Goal: Transaction & Acquisition: Purchase product/service

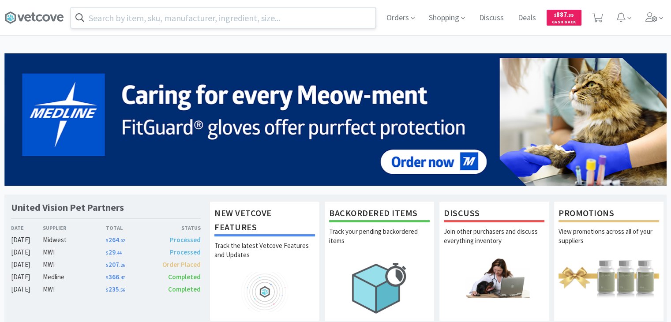
click at [249, 20] on input "text" at bounding box center [223, 17] width 304 height 20
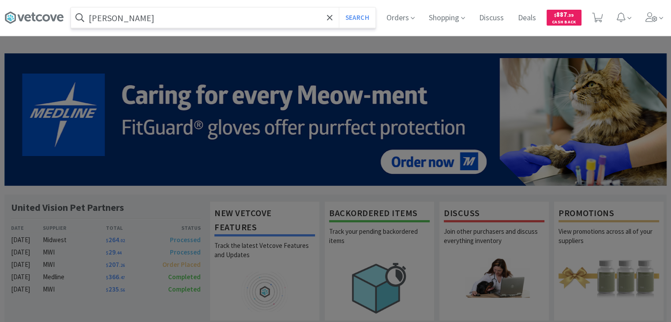
type input "[PERSON_NAME]"
click at [339, 7] on button "Search" at bounding box center [357, 17] width 37 height 20
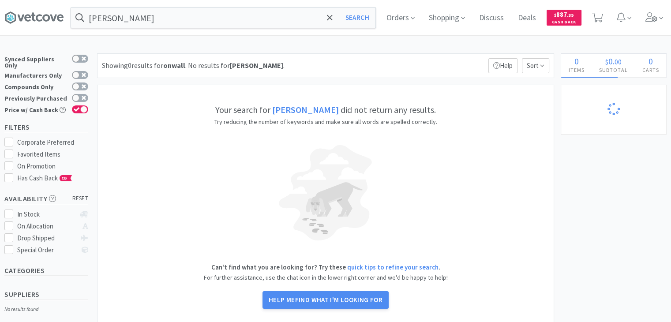
select select "200"
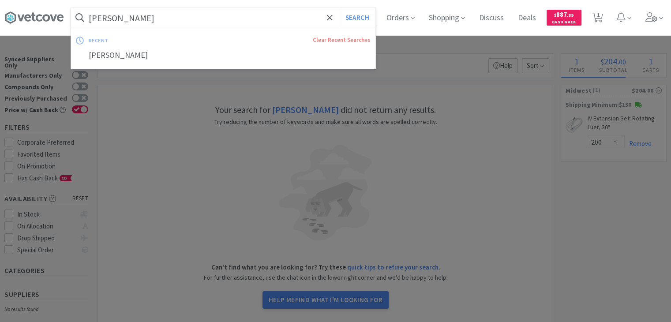
click at [201, 20] on input "[PERSON_NAME]" at bounding box center [223, 17] width 304 height 20
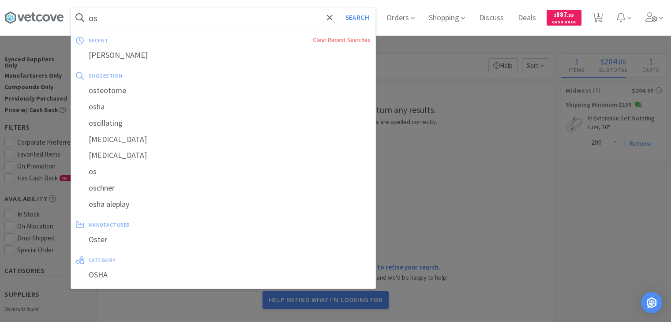
type input "o"
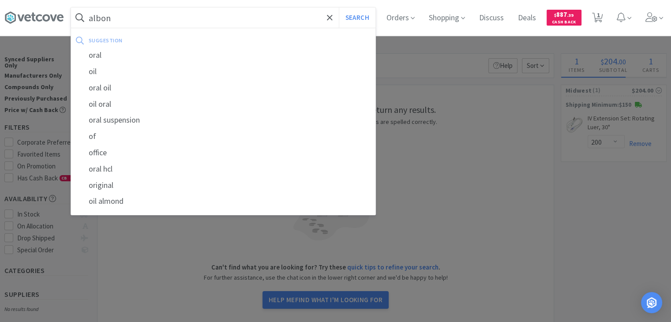
type input "albon"
click at [339, 7] on button "Search" at bounding box center [357, 17] width 37 height 20
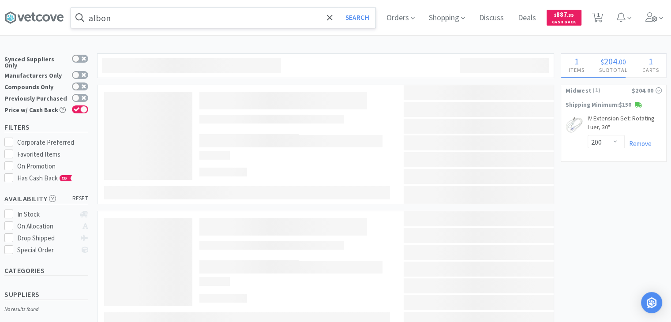
select select "10"
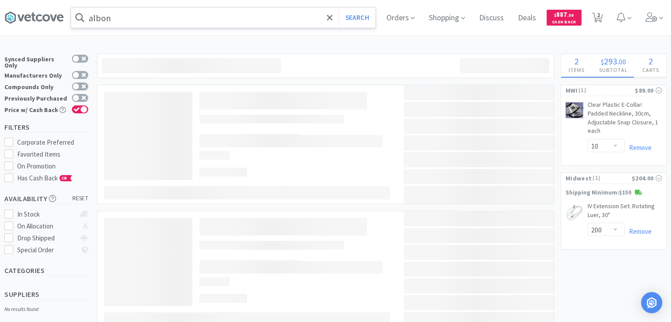
select select "1"
select select "20"
select select "100"
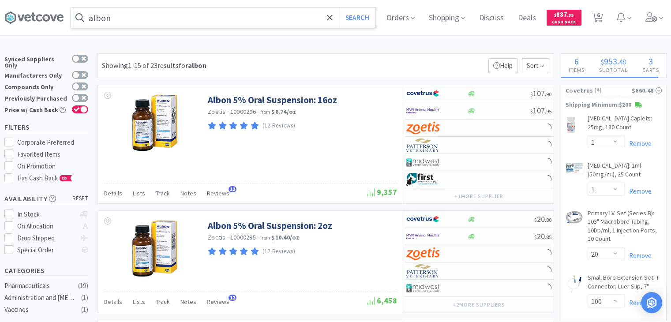
select select "10"
select select "1"
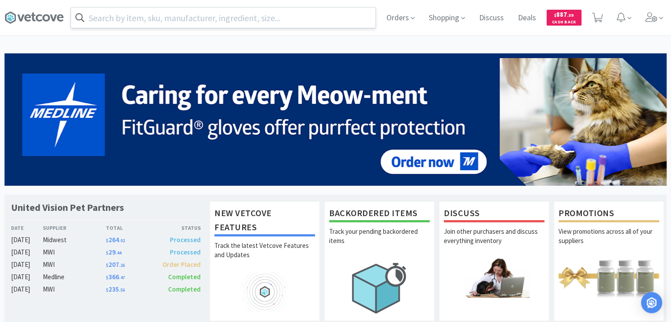
click at [224, 16] on input "text" at bounding box center [223, 17] width 304 height 20
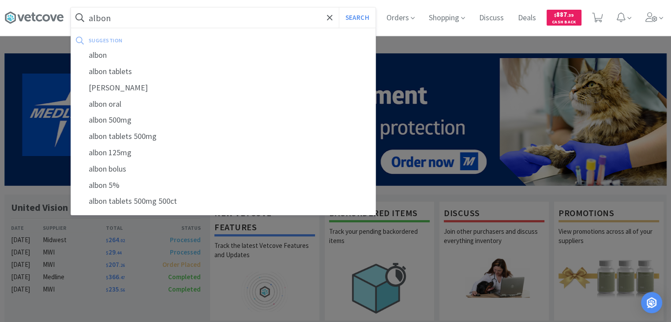
type input "albon"
click at [339, 7] on button "Search" at bounding box center [357, 17] width 37 height 20
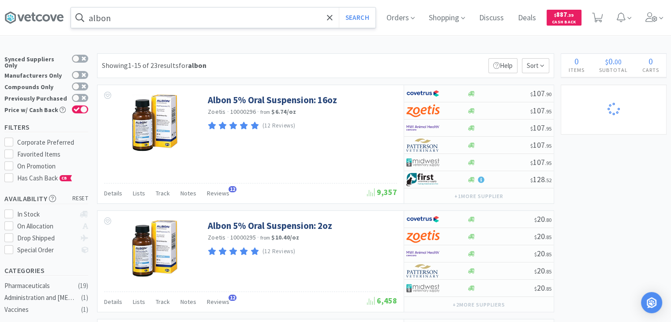
select select "1"
select select "20"
select select "100"
select select "10"
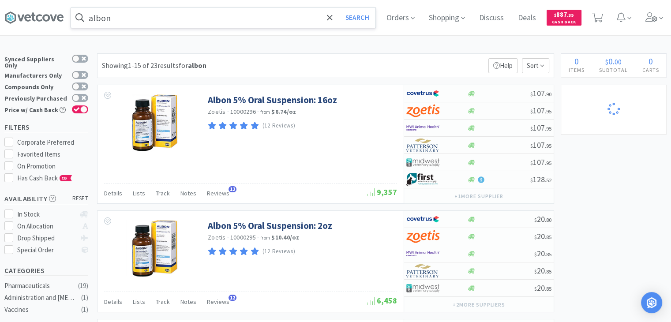
select select "200"
select select "10"
select select "1"
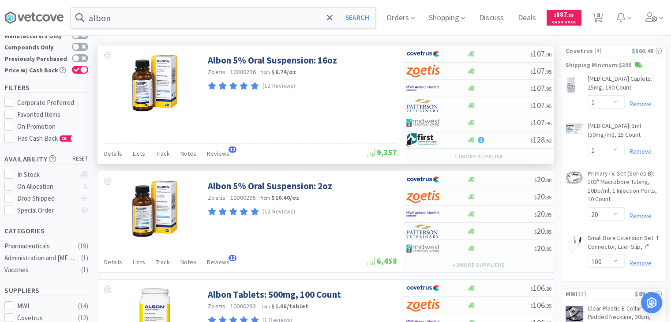
scroll to position [40, 0]
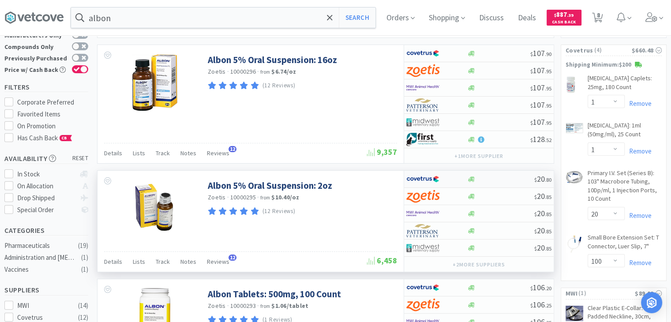
click at [480, 178] on div at bounding box center [500, 179] width 67 height 7
select select "1"
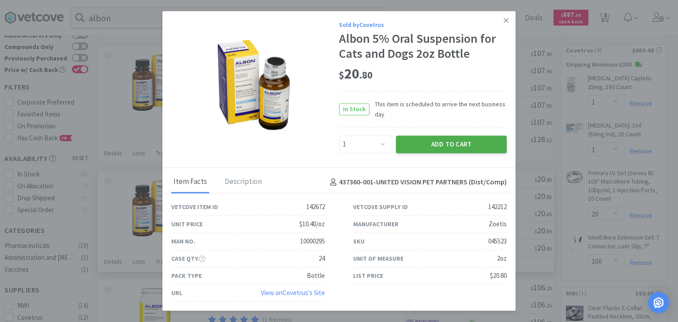
click at [462, 146] on button "Add to Cart" at bounding box center [451, 144] width 111 height 18
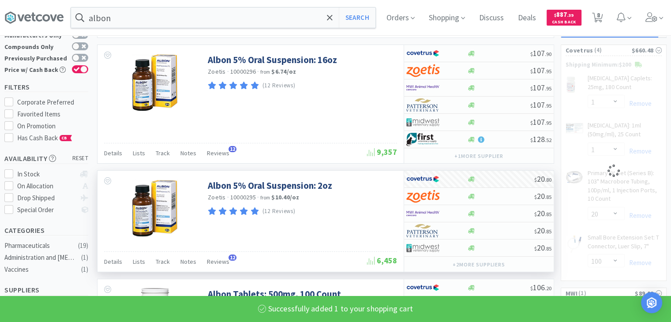
select select "1"
select select "20"
select select "100"
